Goal: Find specific page/section: Find specific page/section

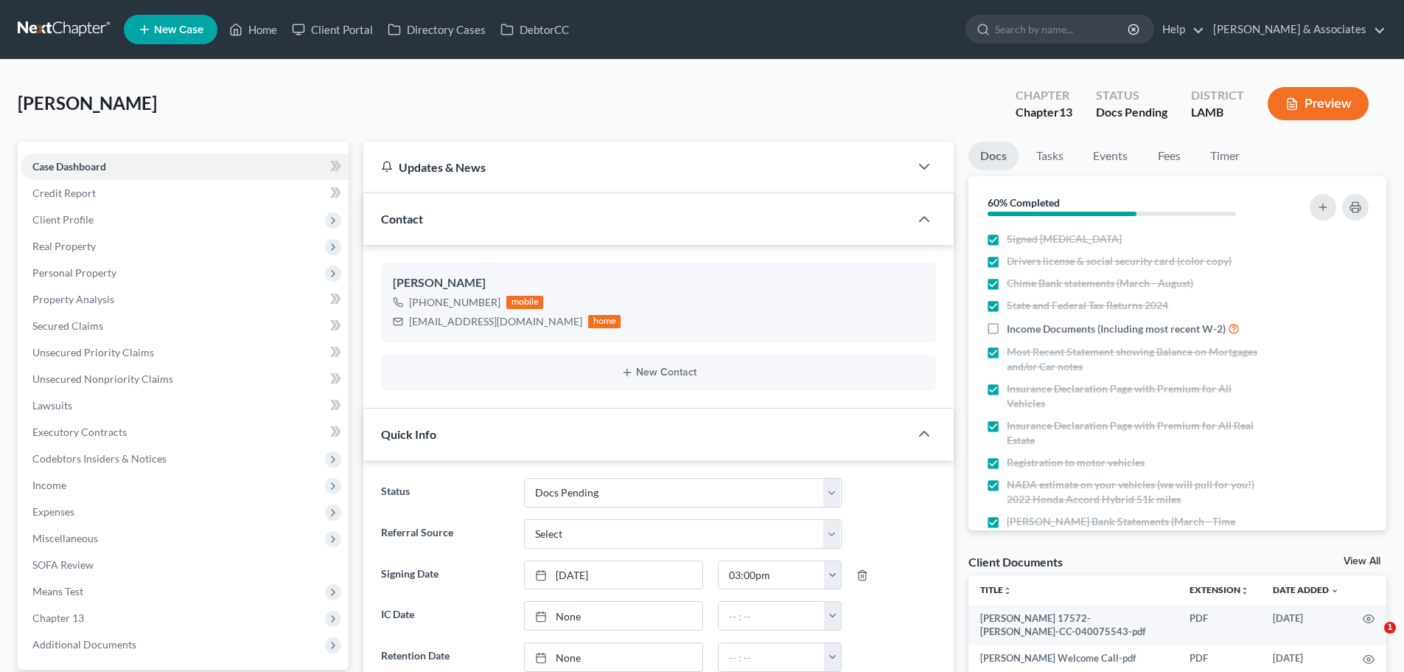
select select "6"
click at [60, 25] on link at bounding box center [65, 29] width 94 height 27
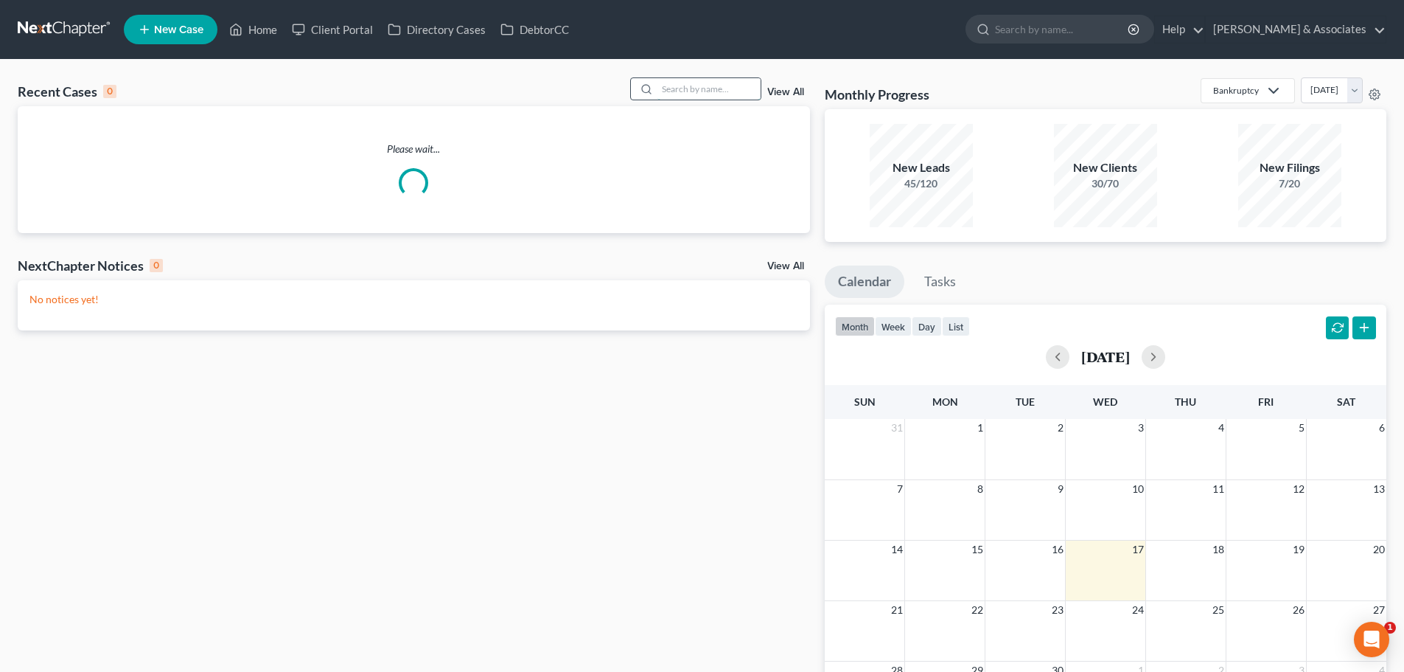
click at [705, 83] on input "search" at bounding box center [709, 88] width 103 height 21
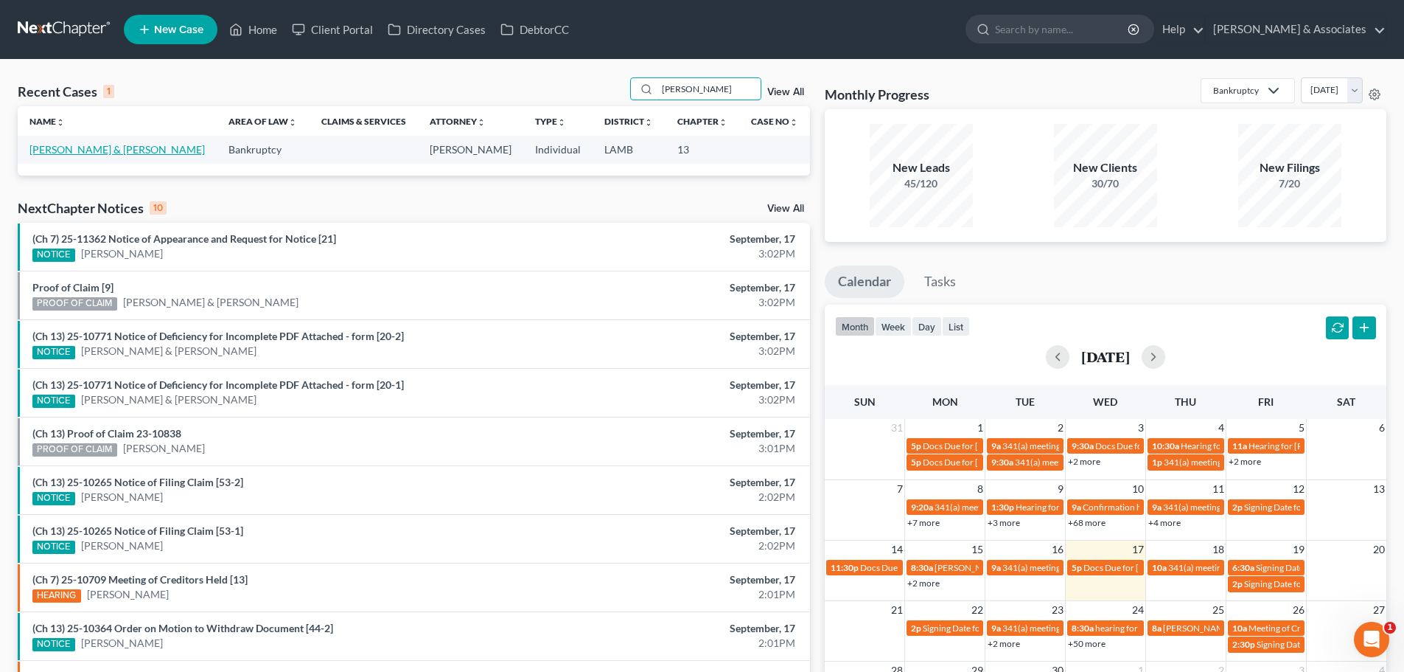
type input "[PERSON_NAME]"
click at [125, 146] on link "[PERSON_NAME] & [PERSON_NAME]" at bounding box center [116, 149] width 175 height 13
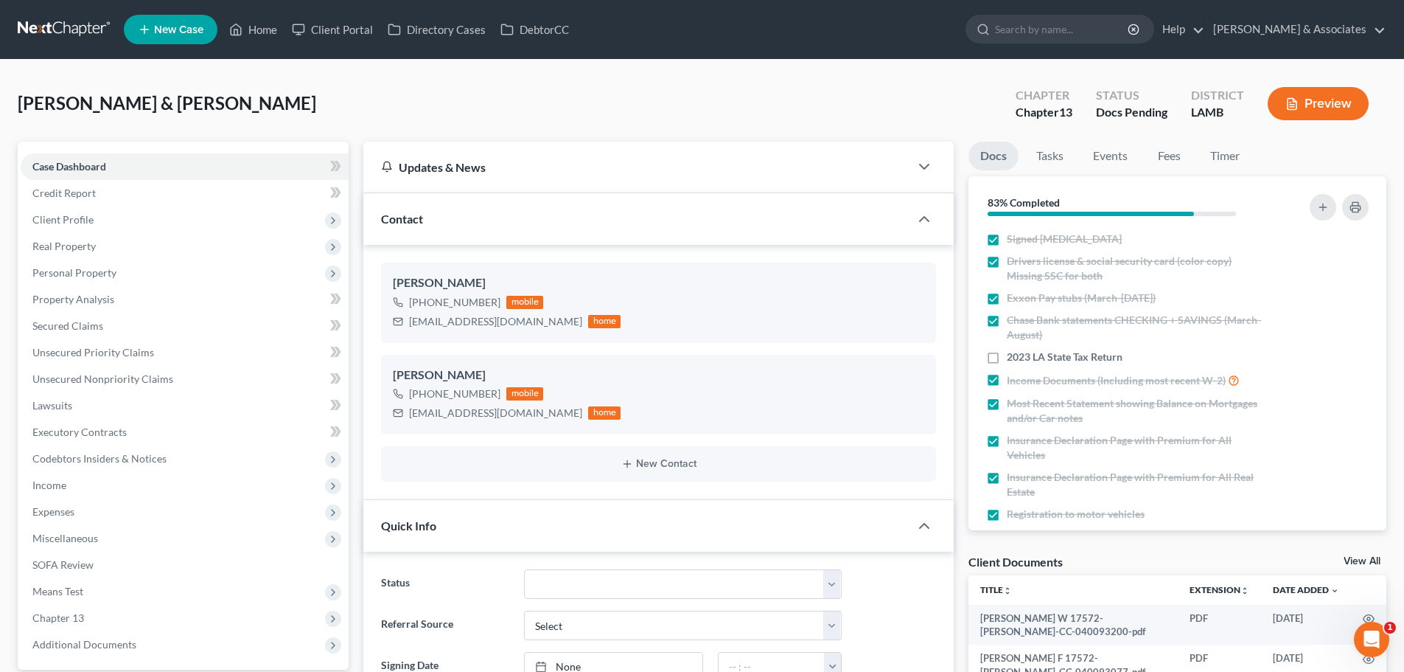
scroll to position [688, 0]
